Goal: Find specific page/section: Find specific page/section

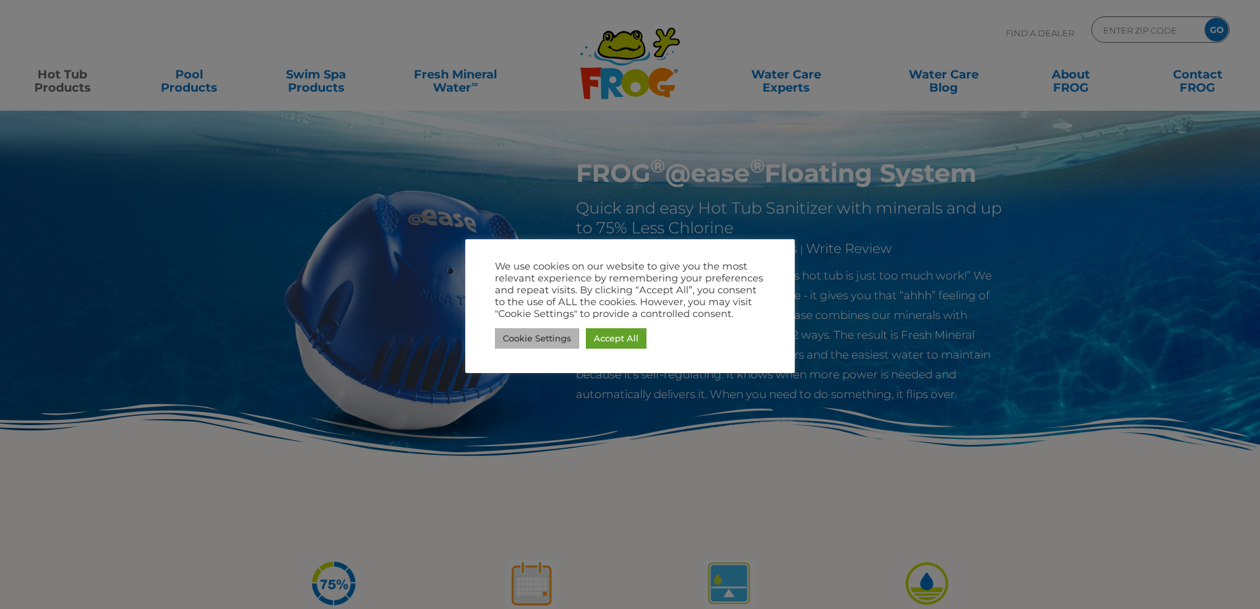
click at [538, 341] on link "Cookie Settings" at bounding box center [537, 338] width 84 height 20
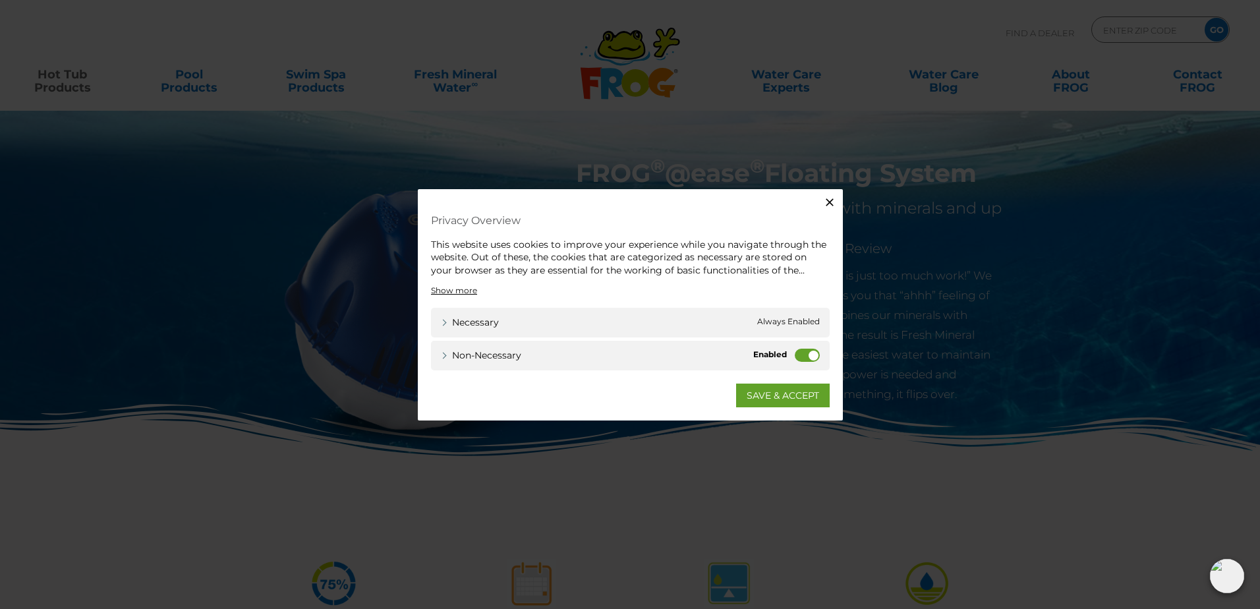
click at [832, 196] on icon "button" at bounding box center [829, 201] width 13 height 13
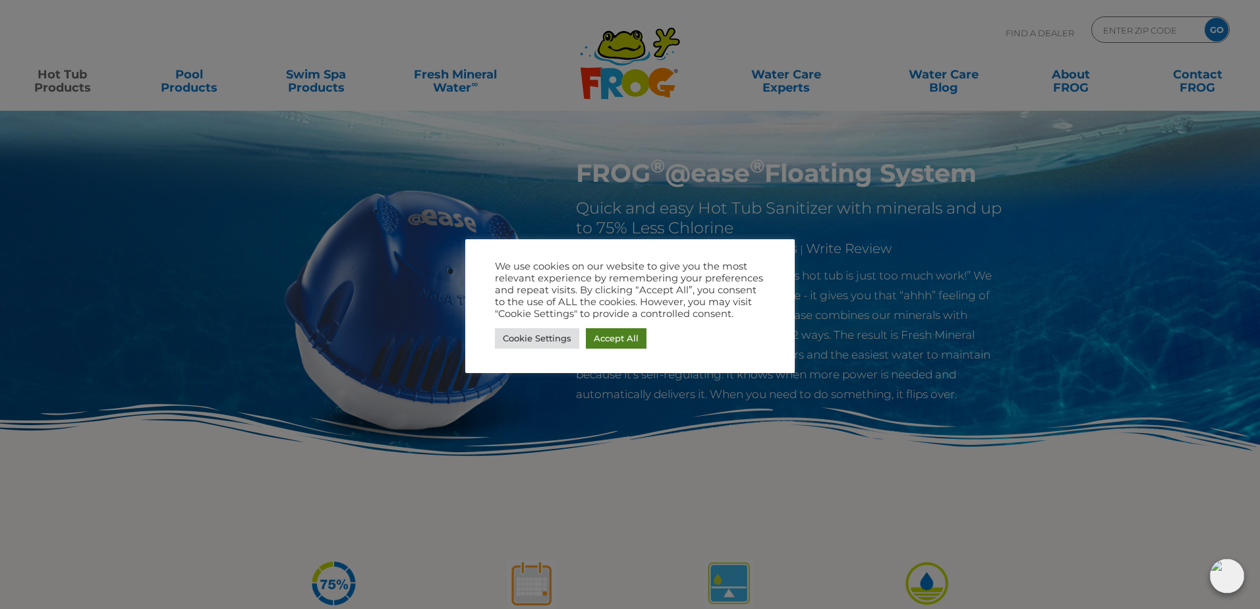
click at [599, 337] on link "Accept All" at bounding box center [616, 338] width 61 height 20
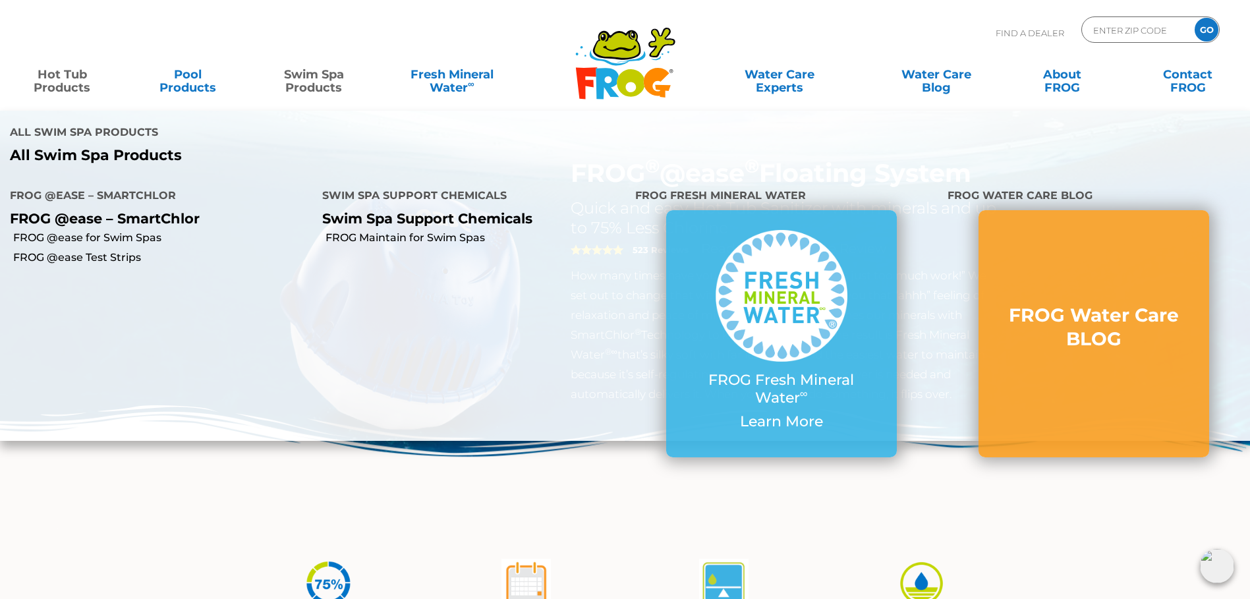
click at [302, 78] on link "Swim Spa Products" at bounding box center [314, 74] width 98 height 26
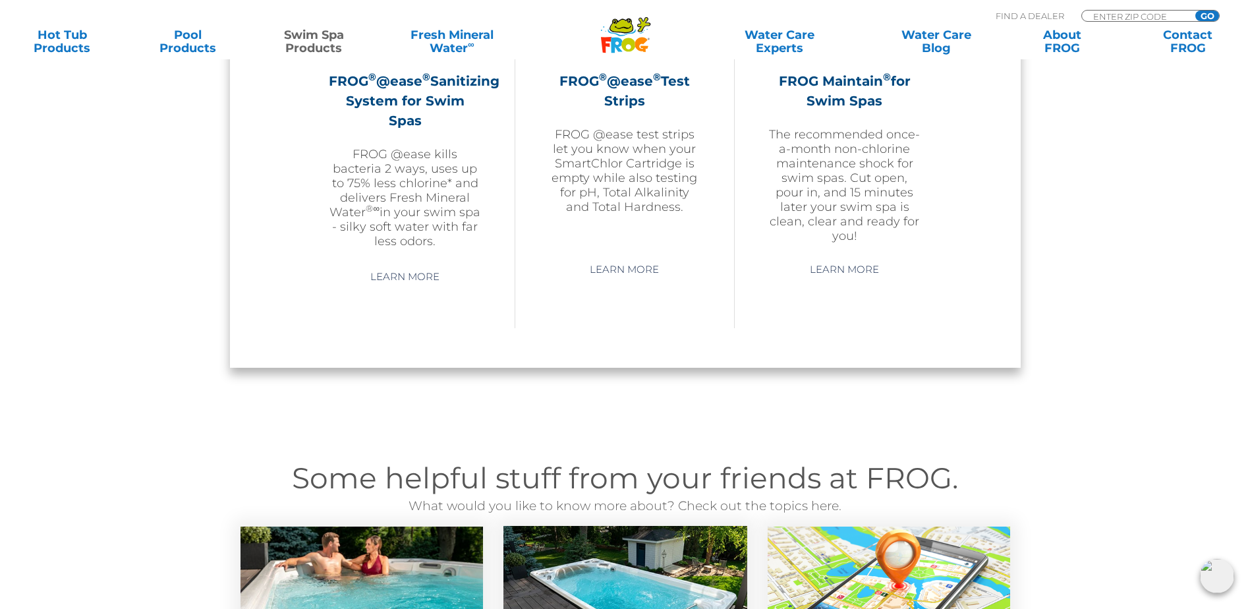
scroll to position [1252, 0]
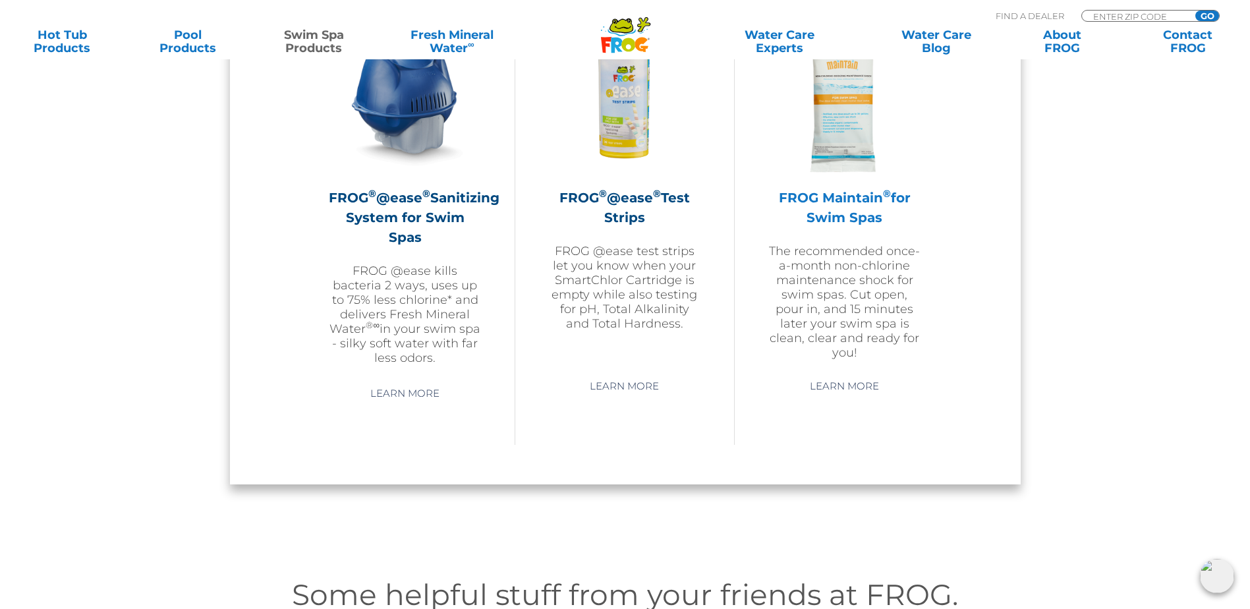
click at [853, 146] on img at bounding box center [844, 98] width 153 height 153
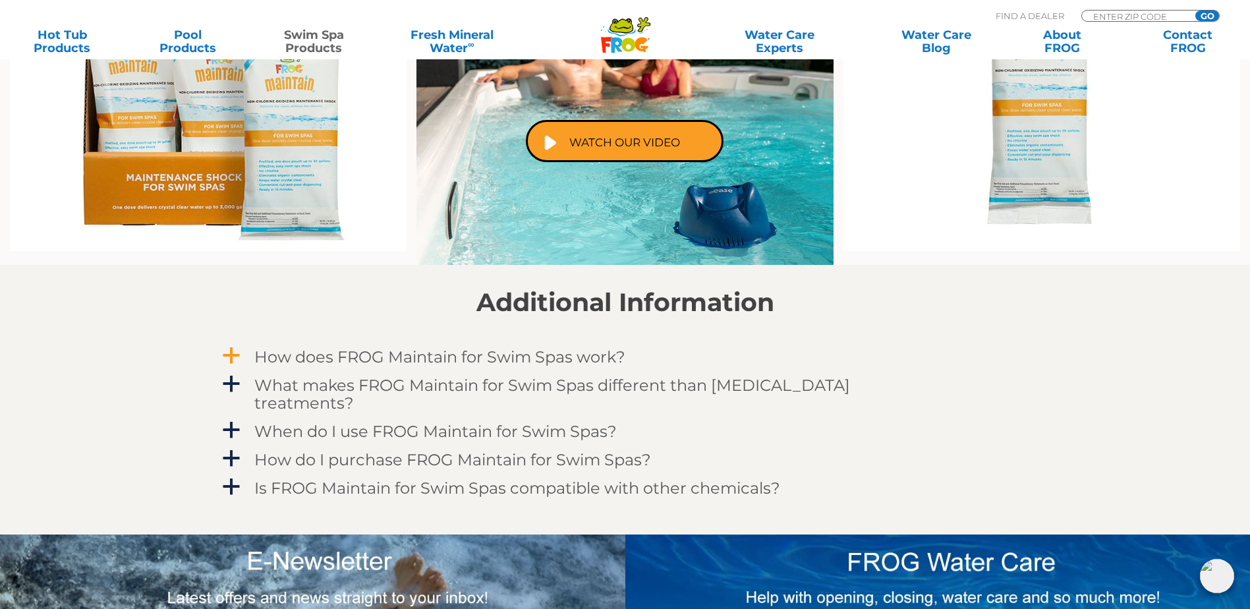
scroll to position [989, 0]
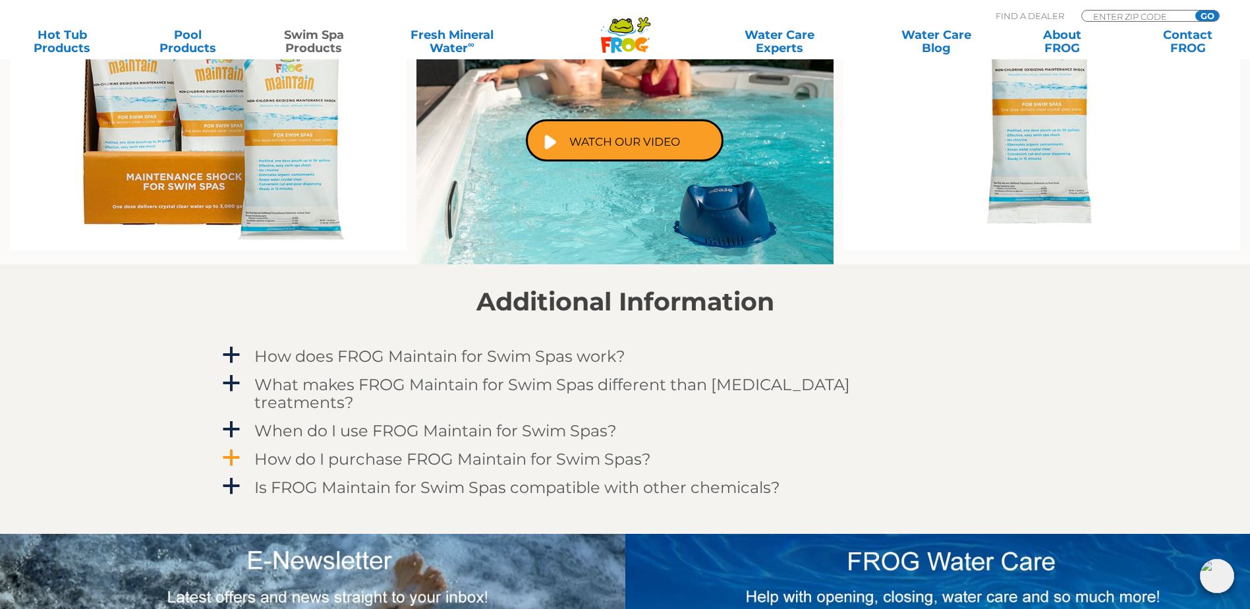
click at [234, 448] on span "a" at bounding box center [231, 458] width 20 height 20
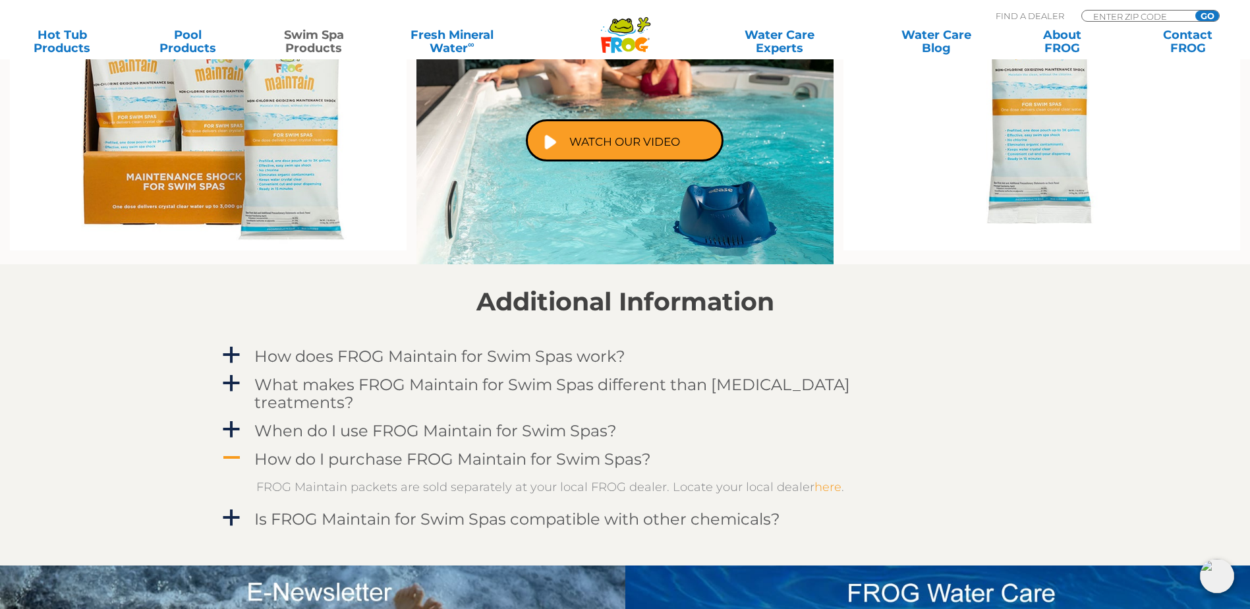
click at [822, 480] on link "here" at bounding box center [828, 487] width 27 height 14
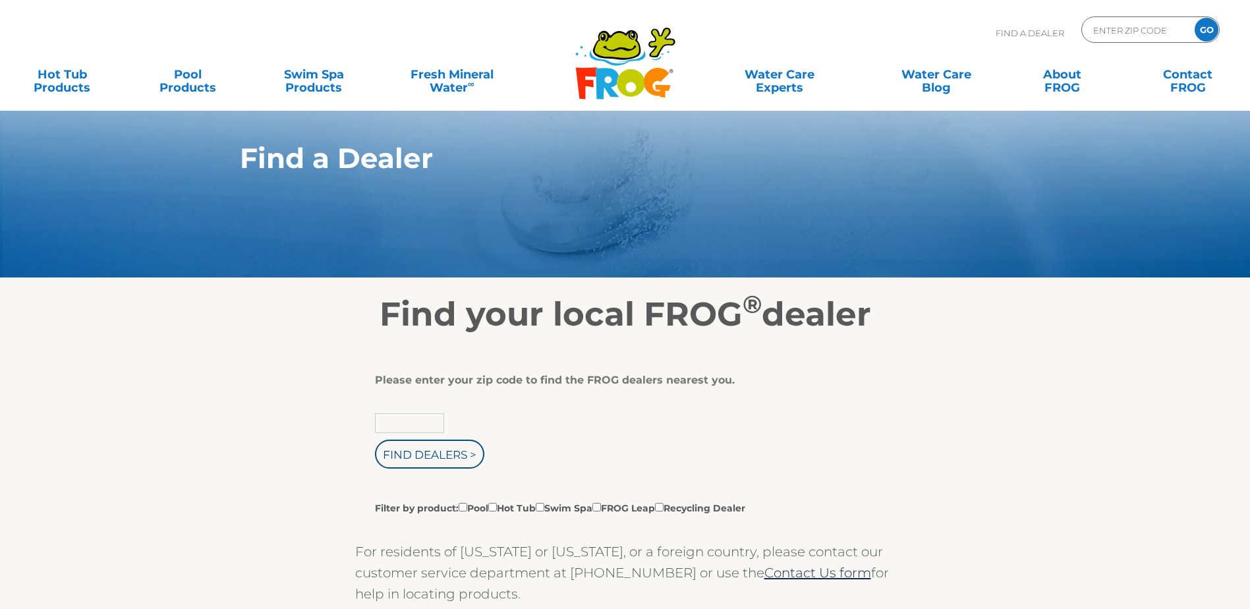
click at [418, 433] on input "text" at bounding box center [409, 423] width 69 height 20
type input "01604"
click at [375, 440] on input "Find Dealers >" at bounding box center [429, 454] width 109 height 29
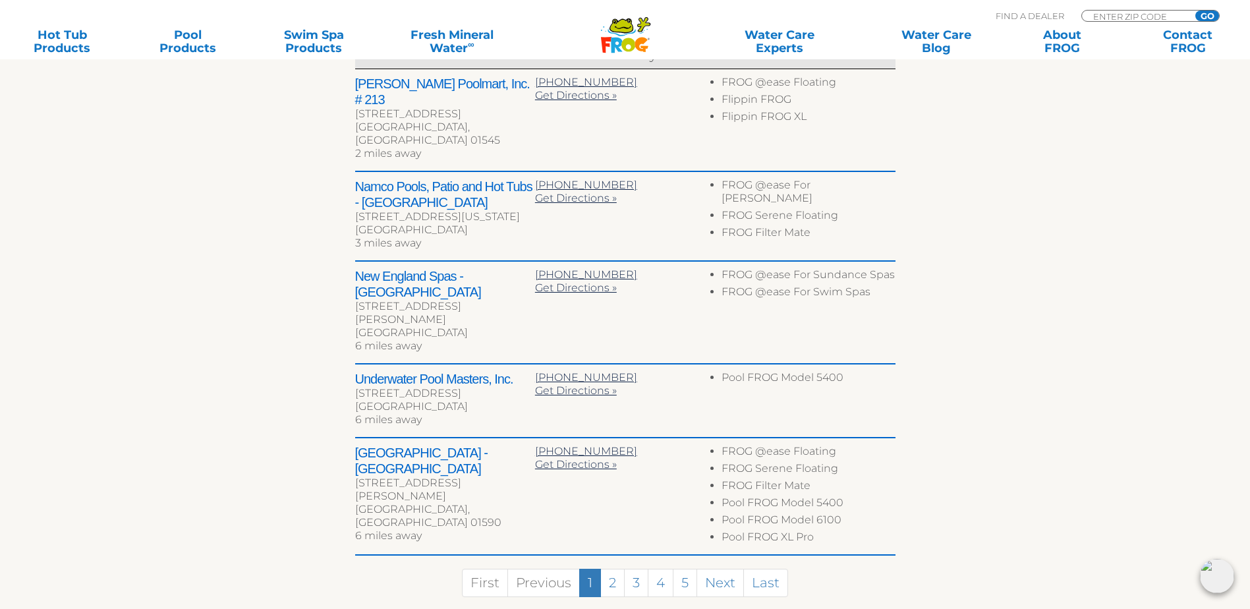
scroll to position [593, 0]
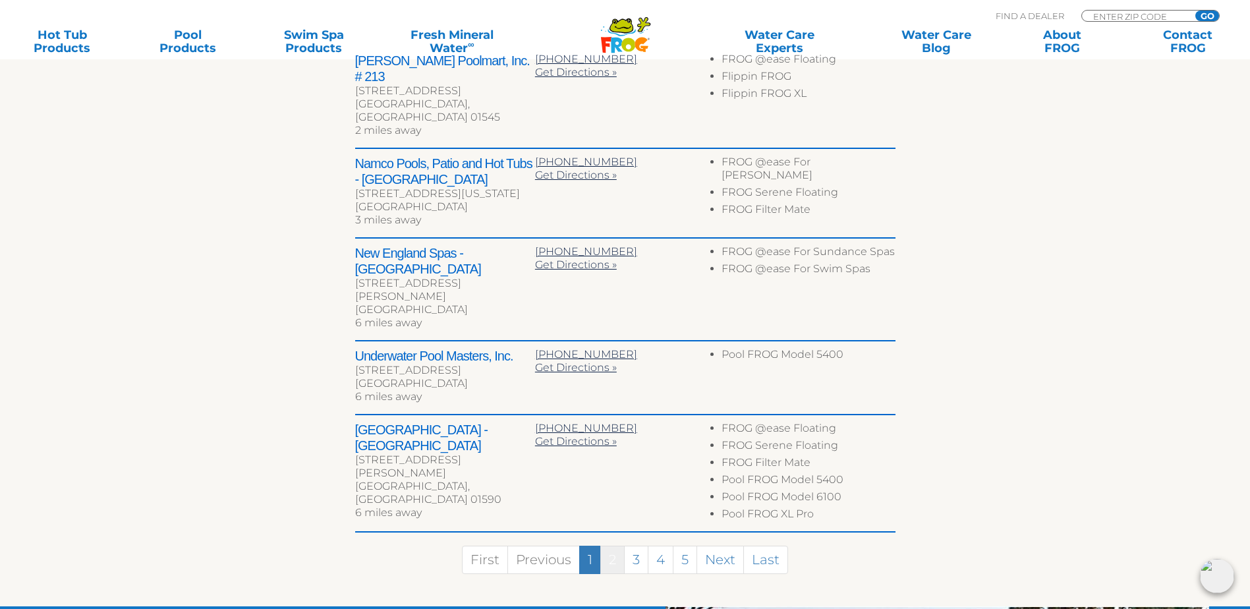
click at [617, 546] on link "2" at bounding box center [612, 560] width 24 height 28
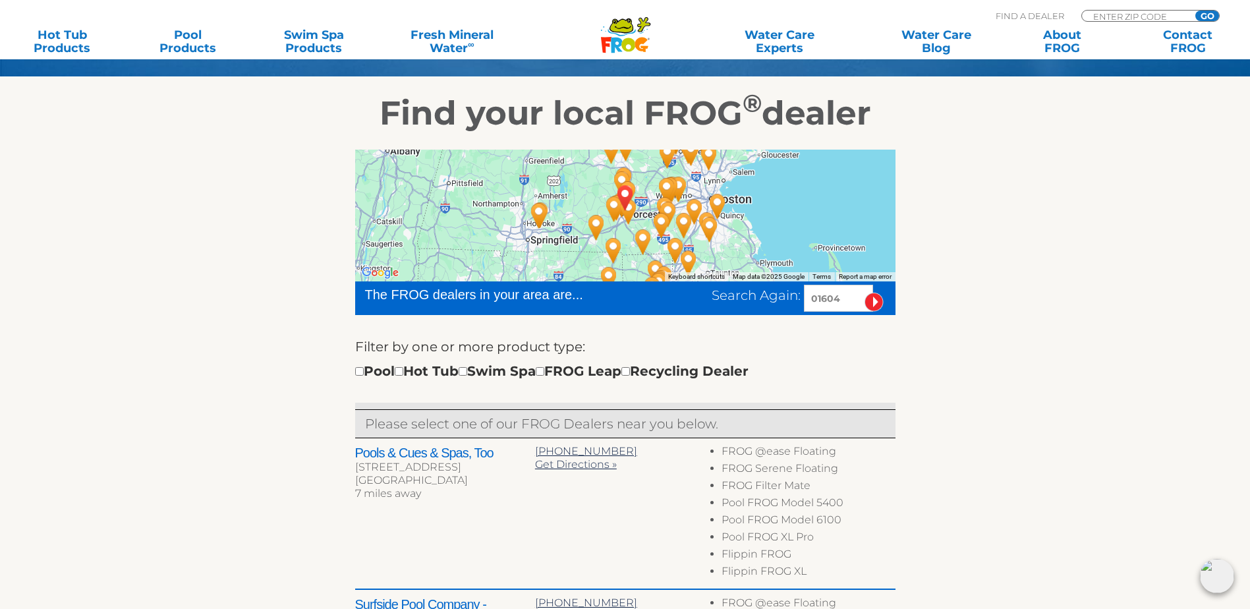
scroll to position [198, 0]
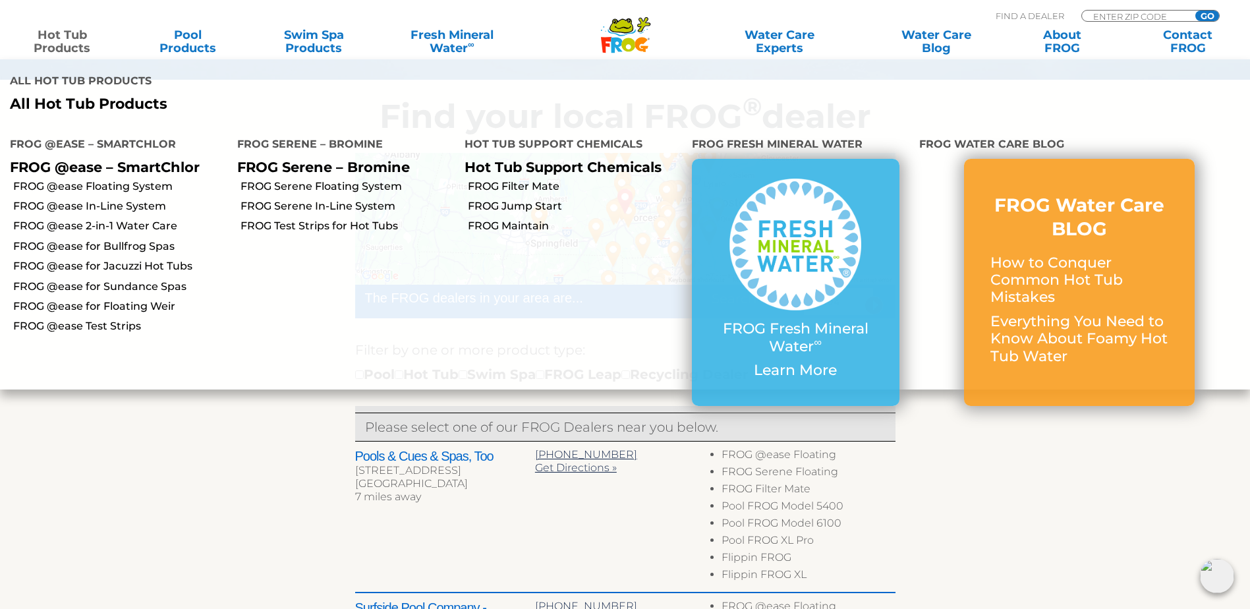
click at [61, 45] on link "Hot Tub Products" at bounding box center [62, 41] width 98 height 26
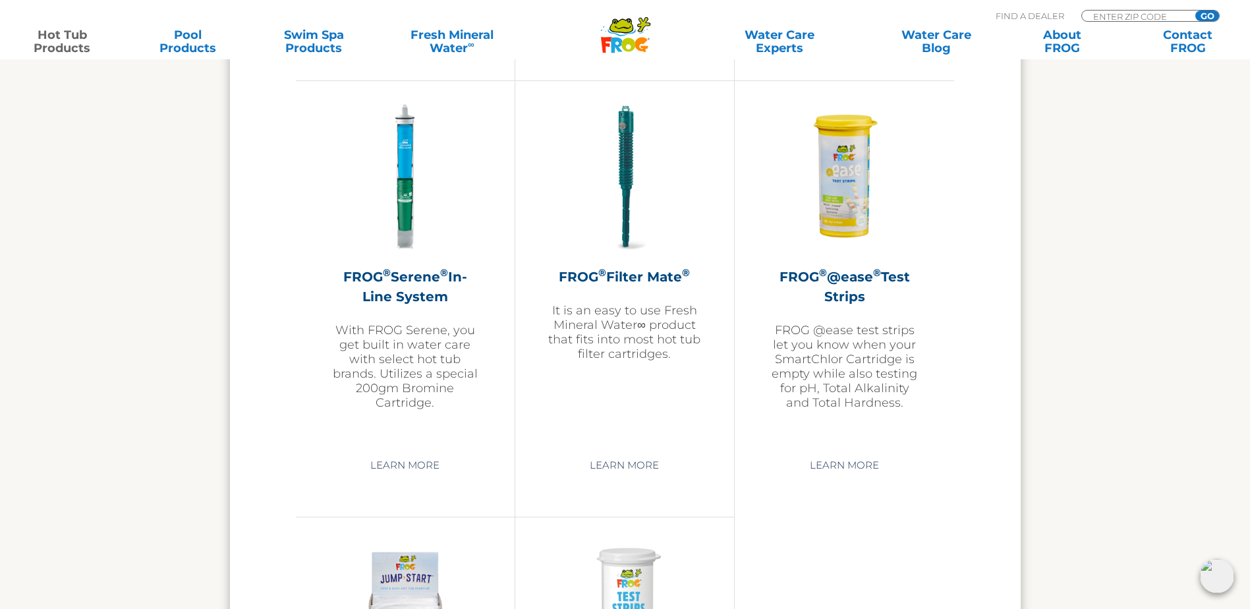
scroll to position [2702, 0]
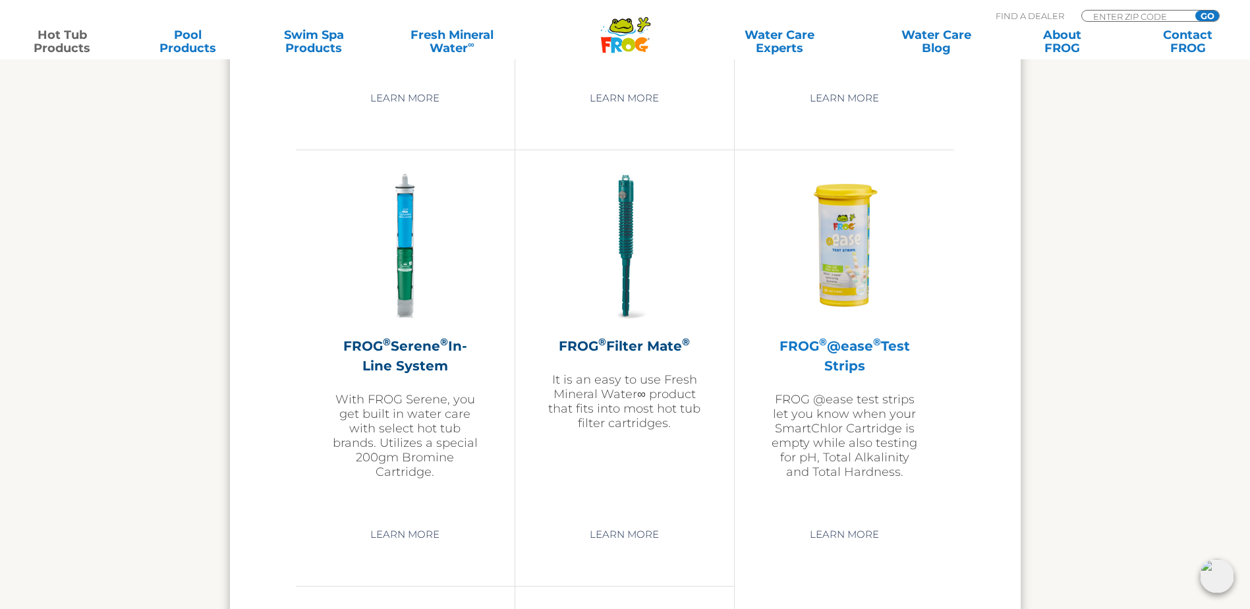
click at [869, 436] on p "FROG @ease test strips let you know when your SmartChlor Cartridge is empty whi…" at bounding box center [845, 435] width 154 height 87
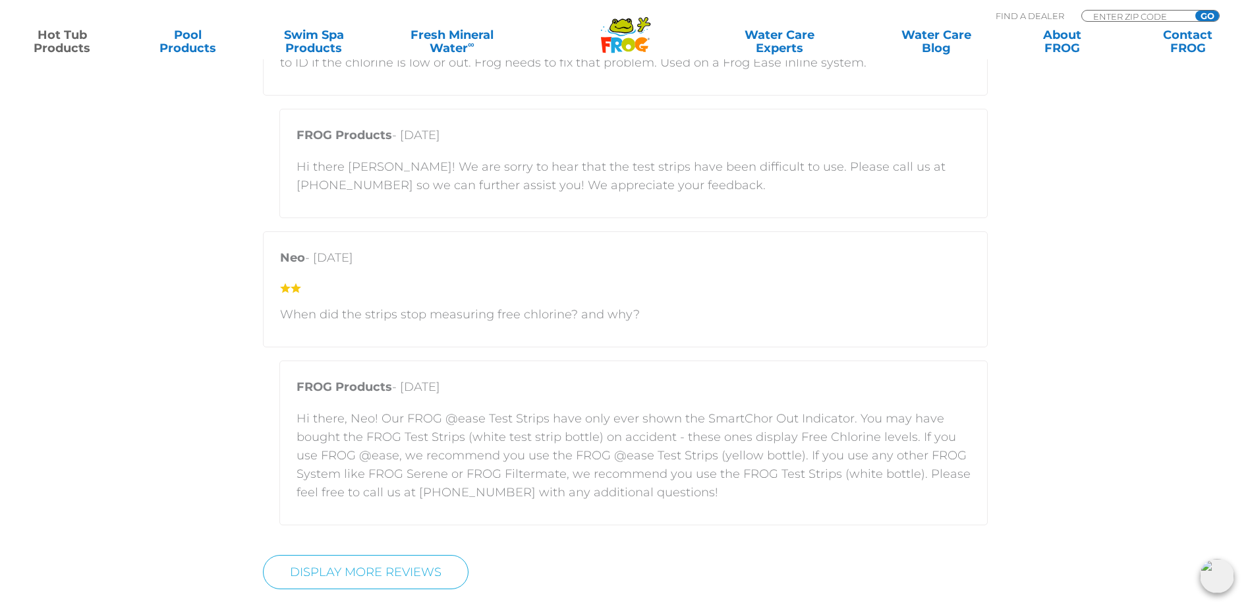
scroll to position [2834, 0]
